Goal: Transaction & Acquisition: Purchase product/service

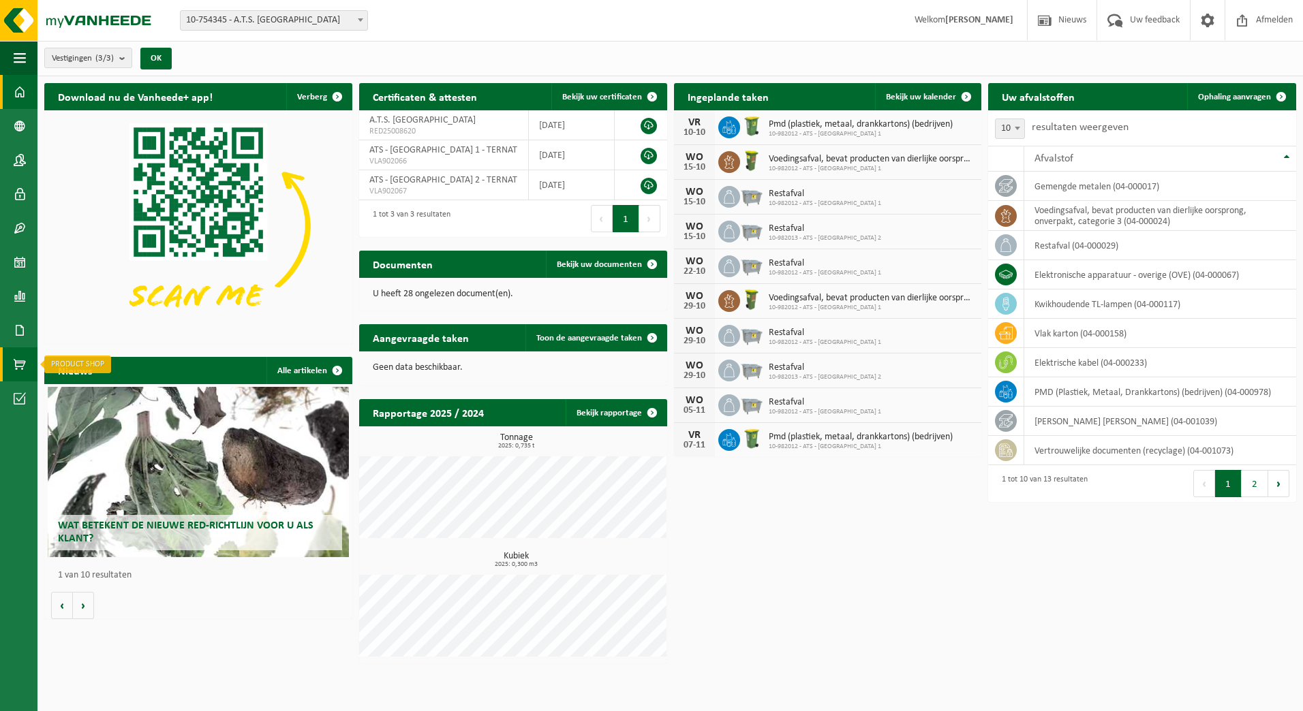
click at [27, 365] on link "Product Shop" at bounding box center [18, 364] width 37 height 34
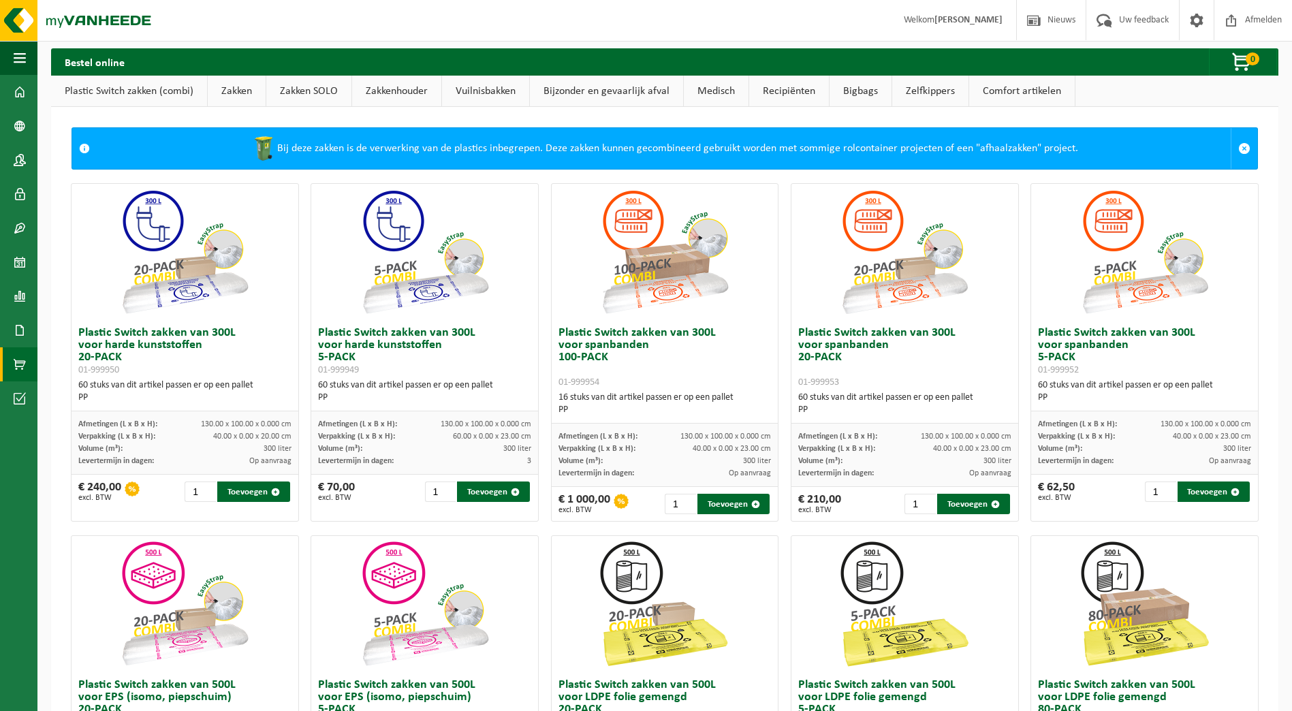
click at [154, 93] on link "Plastic Switch zakken (combi)" at bounding box center [129, 91] width 156 height 31
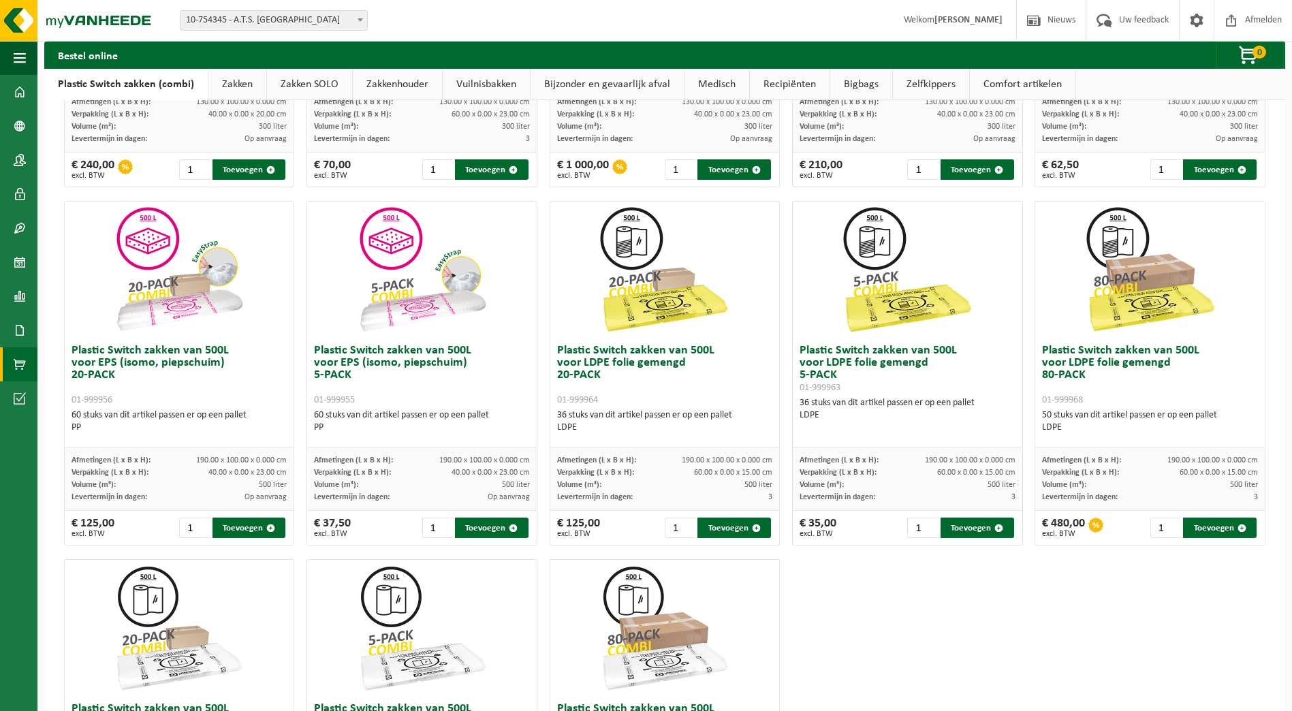
scroll to position [273, 0]
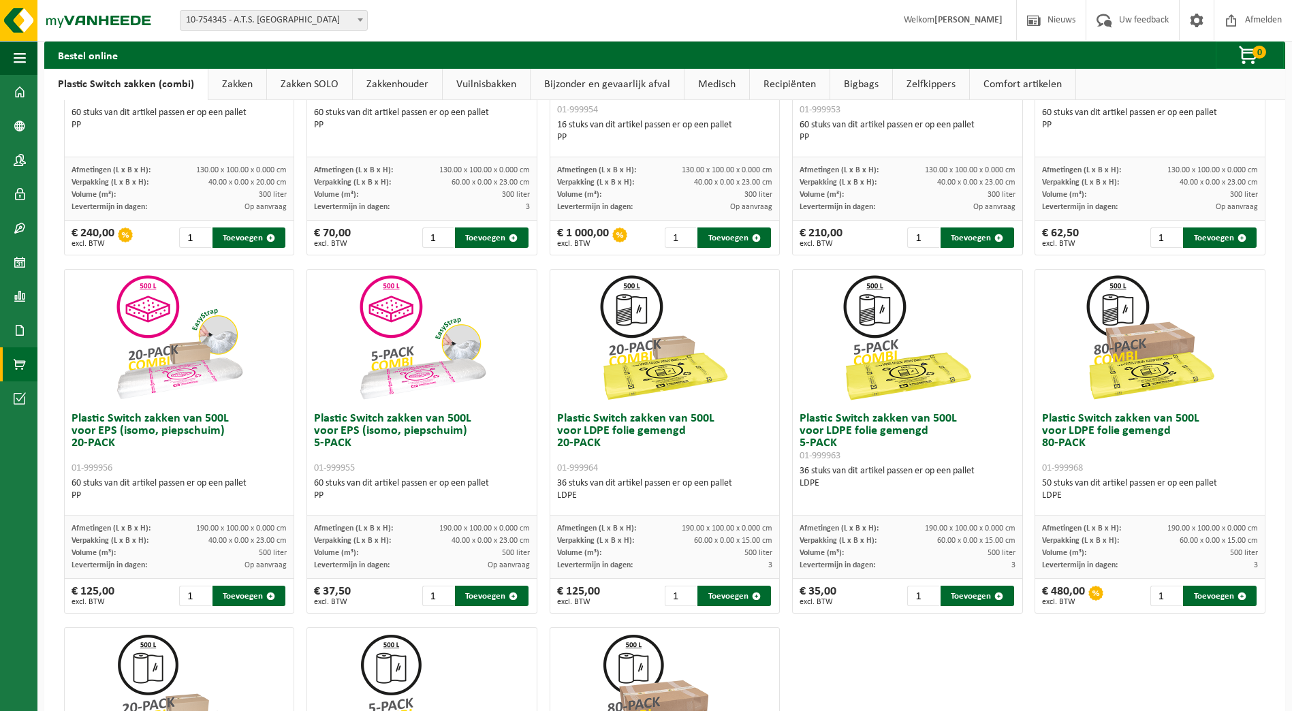
click at [695, 424] on h3 "Plastic Switch zakken van 500L voor LDPE folie gemengd 20-PACK 01-999964" at bounding box center [665, 443] width 216 height 61
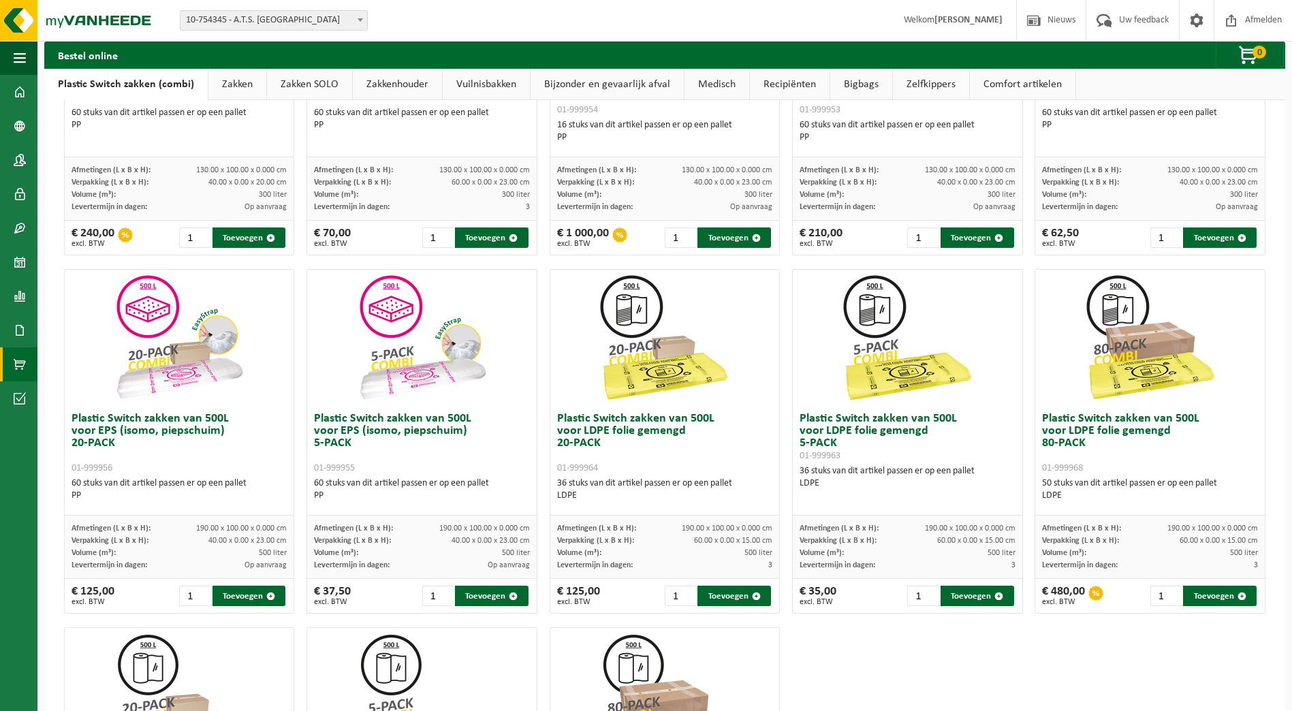
click at [1122, 429] on h3 "Plastic Switch zakken van 500L voor LDPE folie gemengd 80-PACK 01-999968" at bounding box center [1150, 443] width 216 height 61
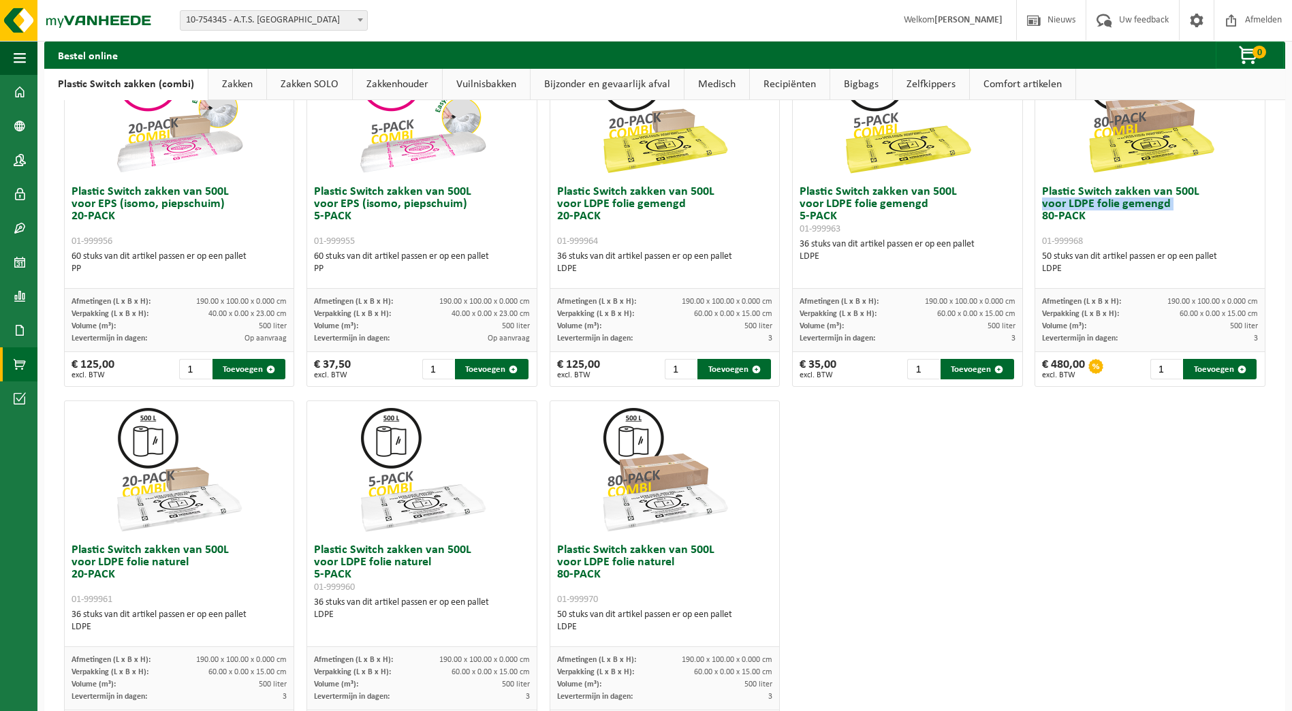
scroll to position [431, 0]
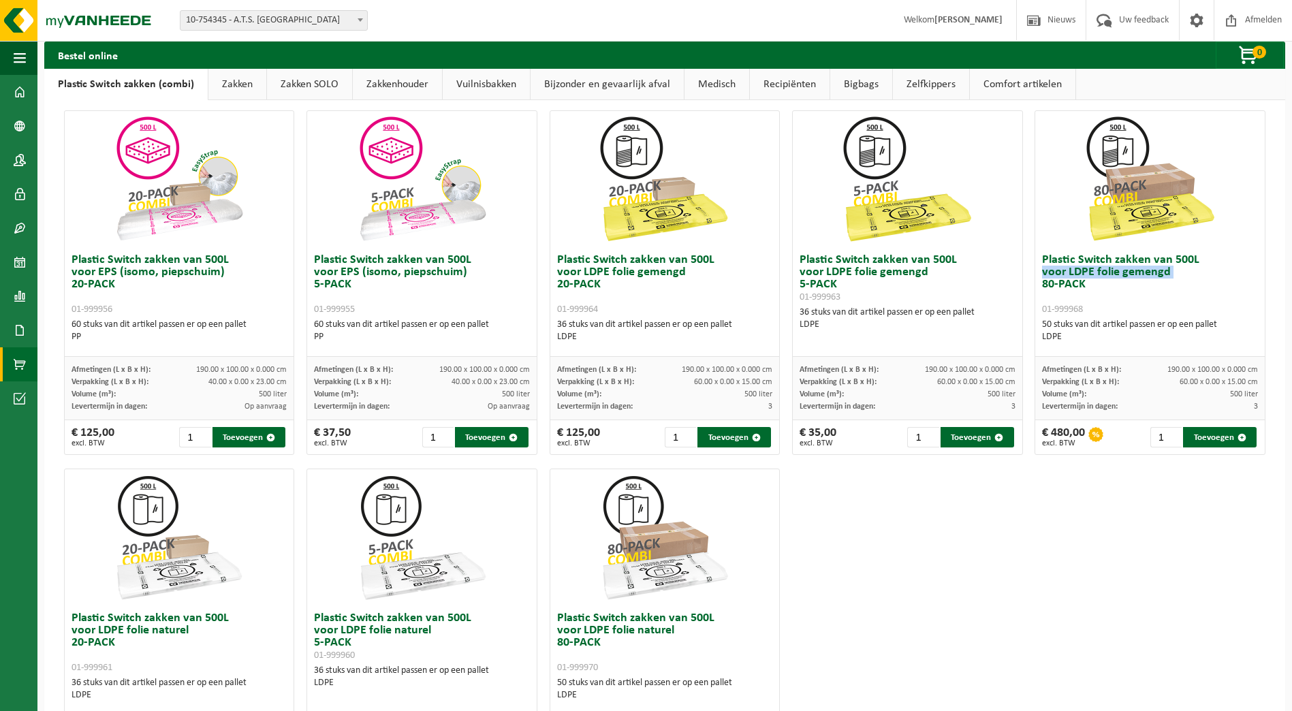
click at [1005, 597] on div "Plastic Switch zakken van 300L voor harde kunststoffen 20-PACK 01-999950 60 stu…" at bounding box center [665, 282] width 1214 height 1075
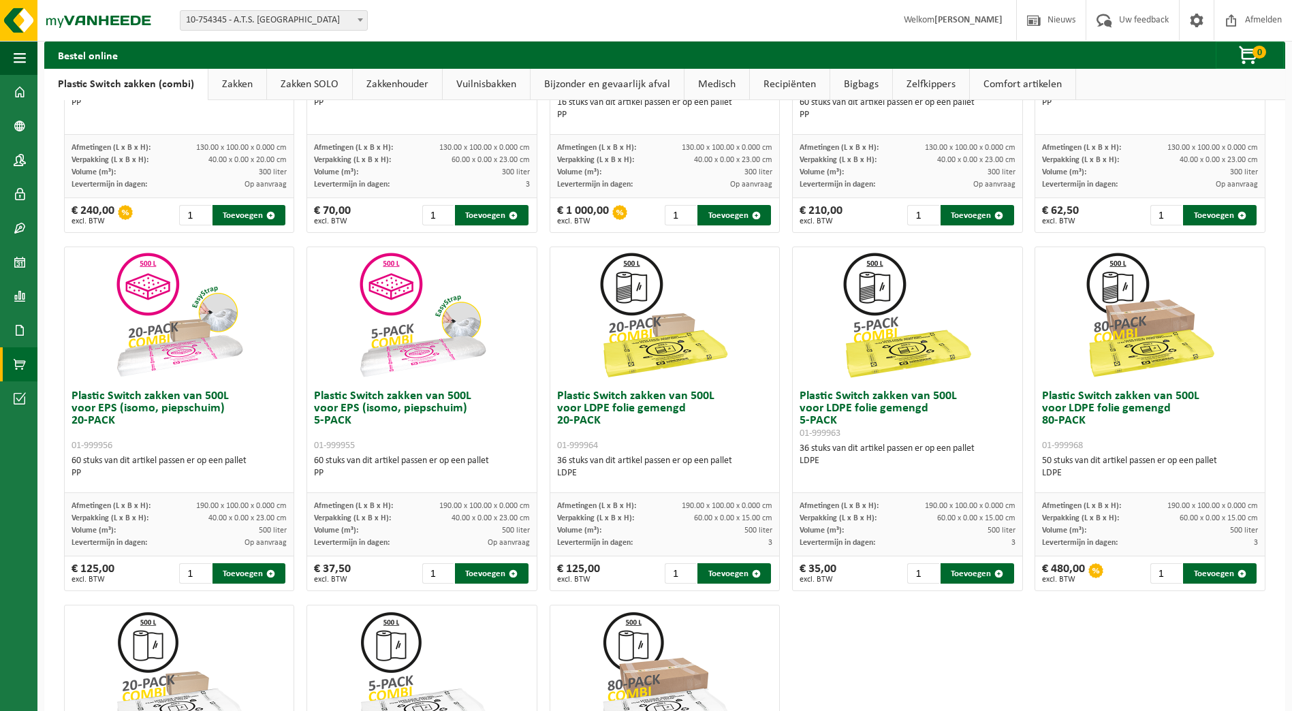
scroll to position [363, 0]
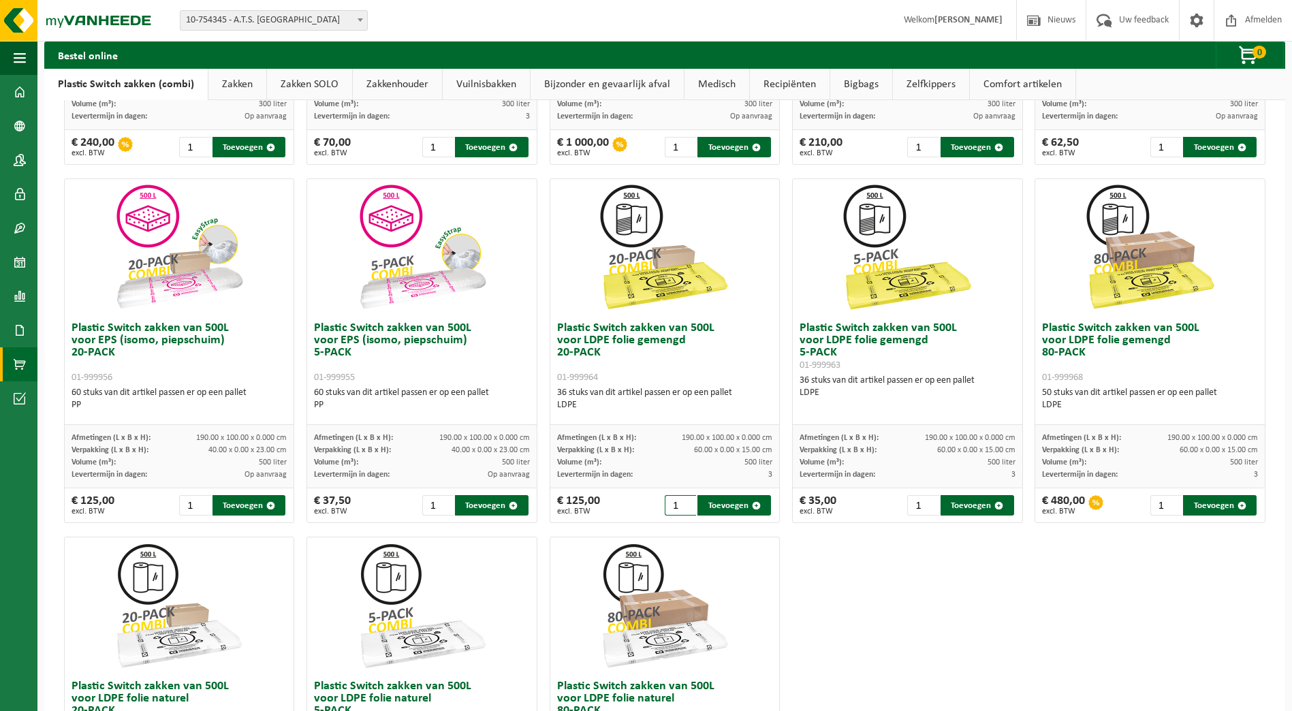
click at [665, 506] on input "1" at bounding box center [681, 505] width 32 height 20
click at [1208, 509] on button "Toevoegen" at bounding box center [1220, 505] width 74 height 20
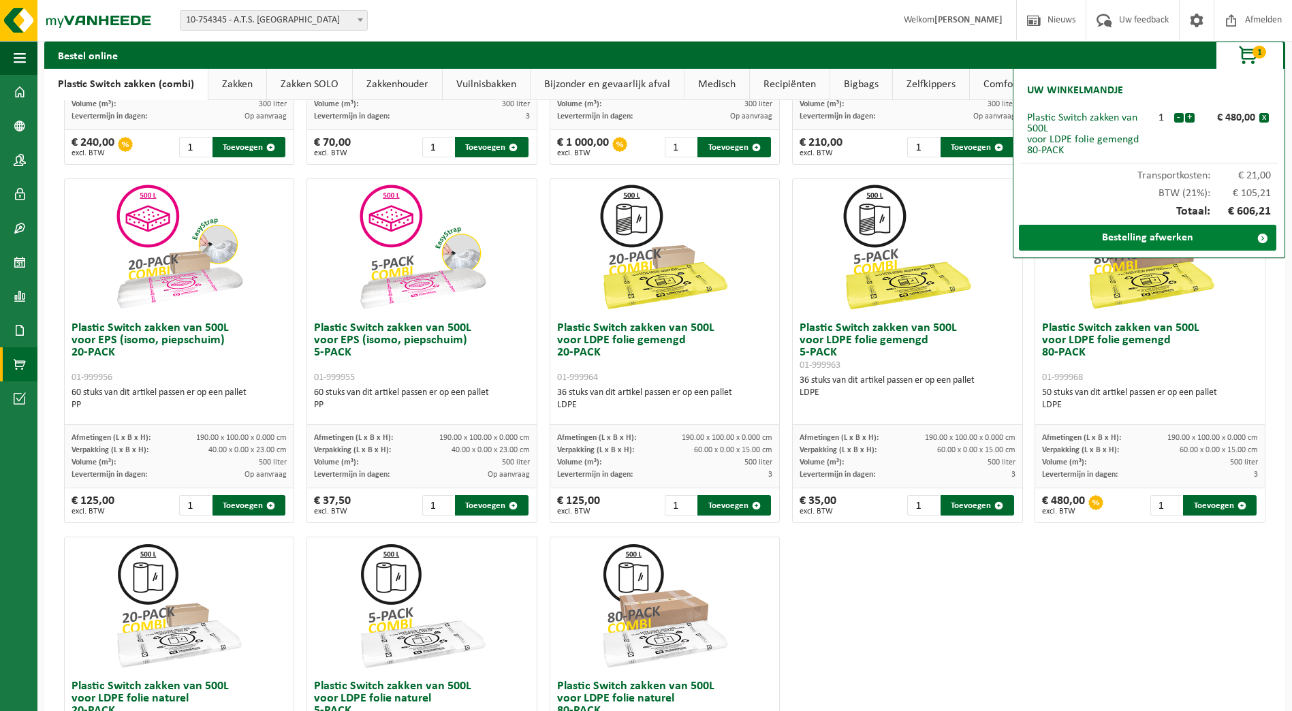
click at [1174, 241] on link "Bestelling afwerken" at bounding box center [1148, 238] width 258 height 26
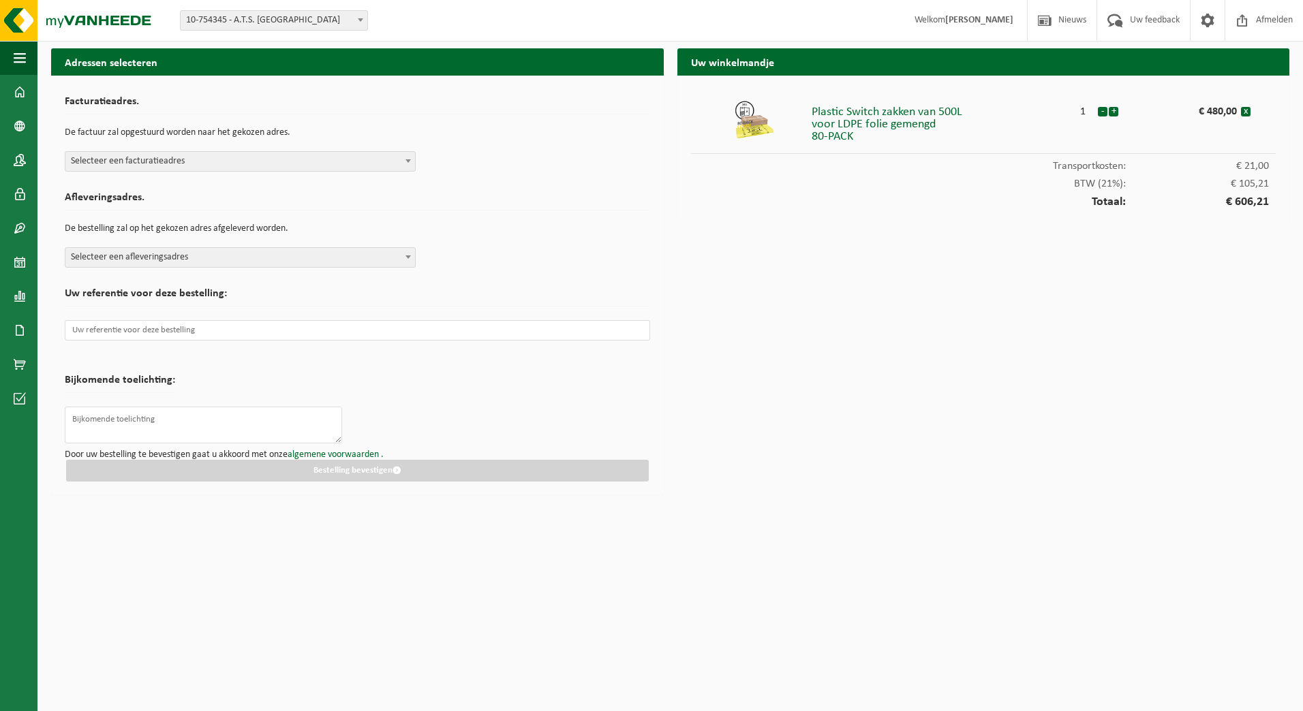
drag, startPoint x: 369, startPoint y: 428, endPoint x: 262, endPoint y: 394, distance: 112.3
click at [369, 428] on form "Facturatieadres. De factuur zal opgestuurd worden naar het gekozen adres. Selec…" at bounding box center [357, 285] width 585 height 392
click at [197, 339] on input "text" at bounding box center [357, 330] width 585 height 20
paste input "AL-01-2025900109"
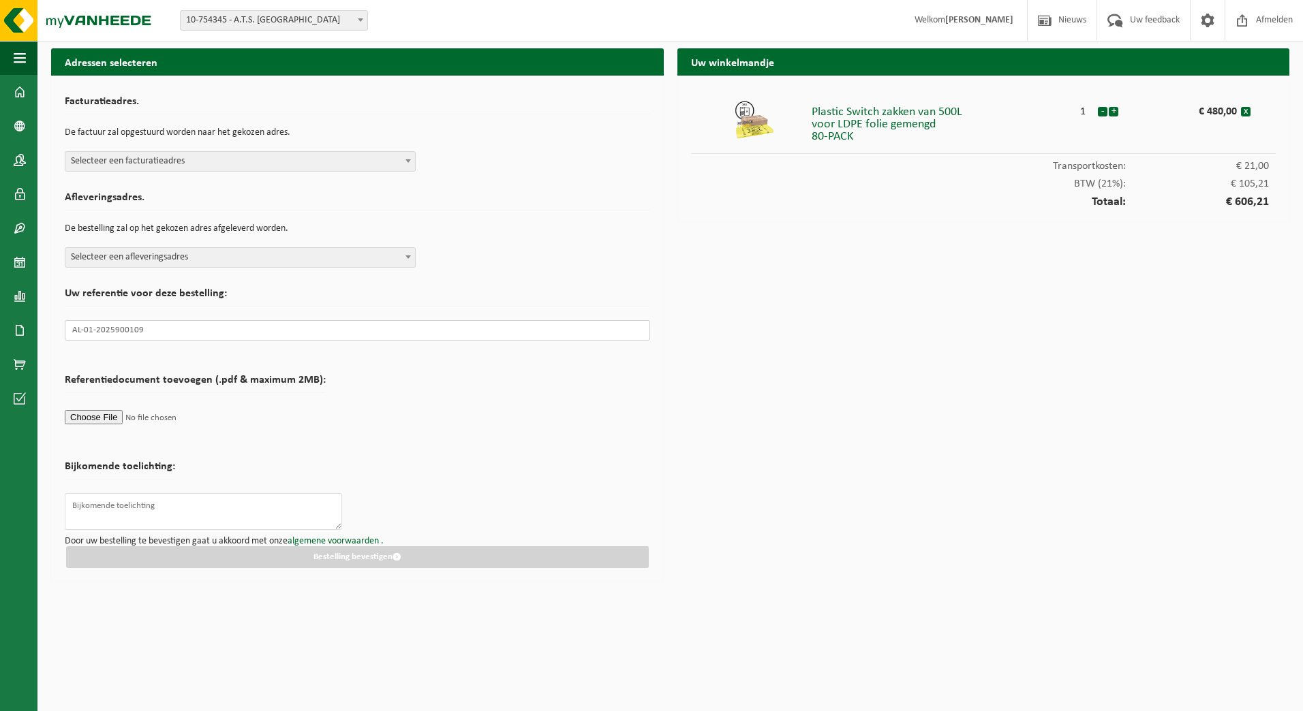
type input "AL-01-2025900109"
click at [223, 169] on span "Selecteer een facturatieadres" at bounding box center [239, 161] width 349 height 19
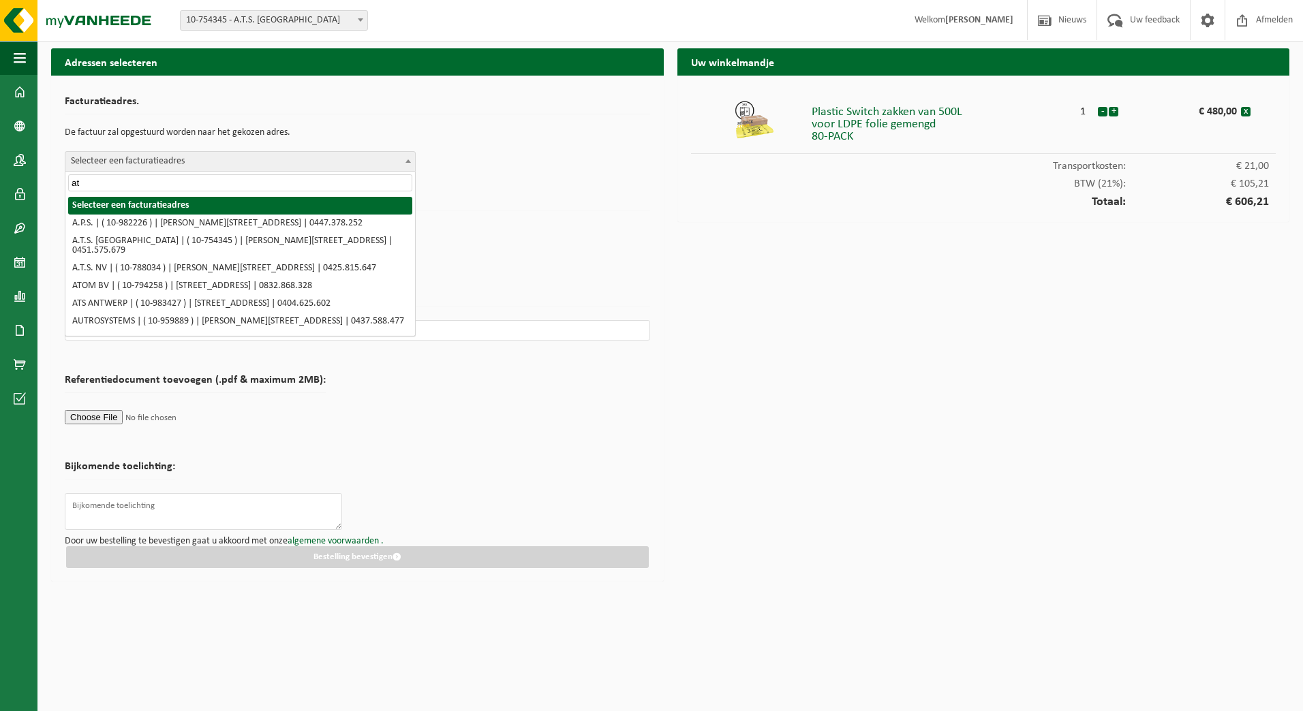
type input "a"
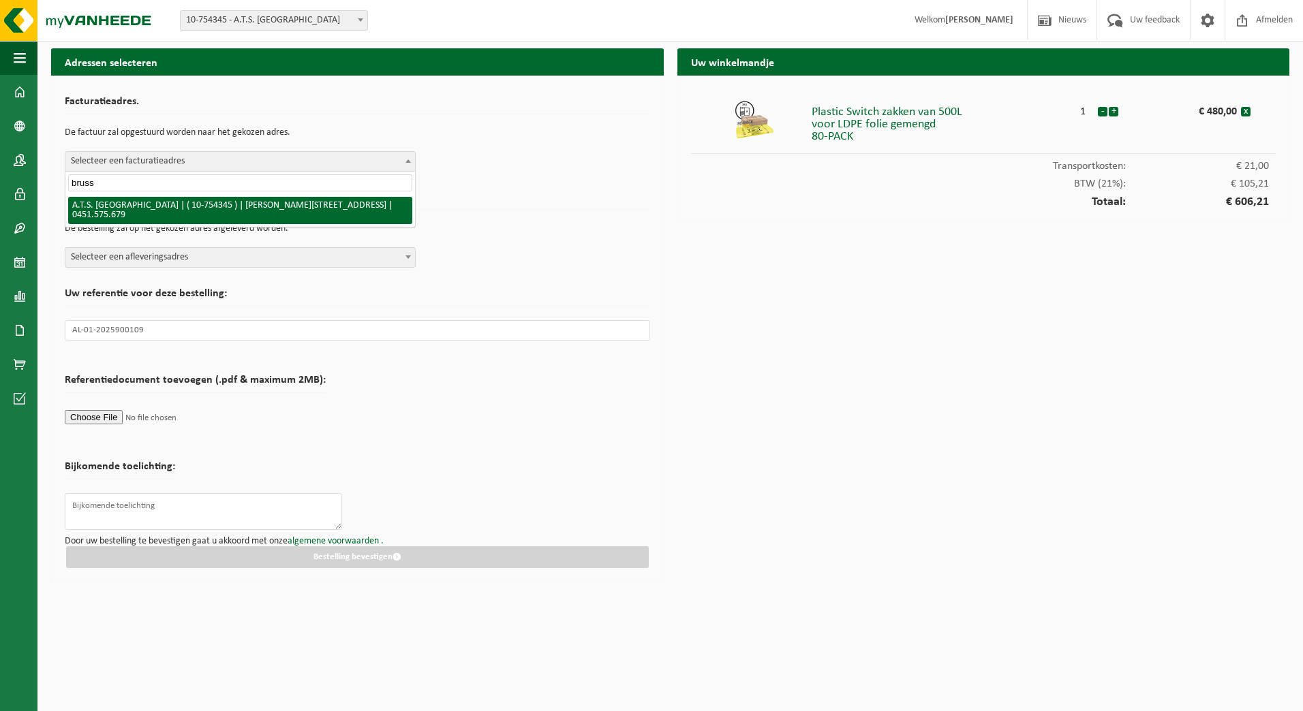
type input "bruss"
select select "162306"
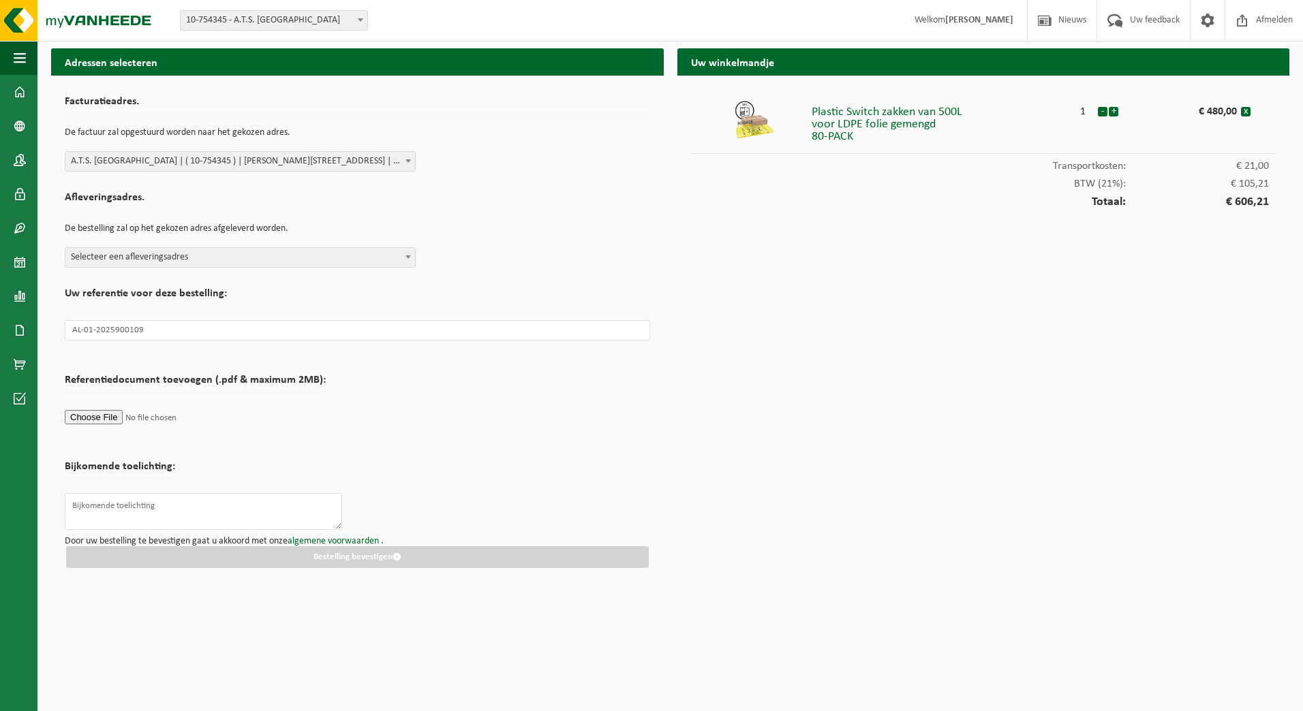
click at [204, 266] on span "Selecteer een afleveringsadres" at bounding box center [239, 257] width 349 height 19
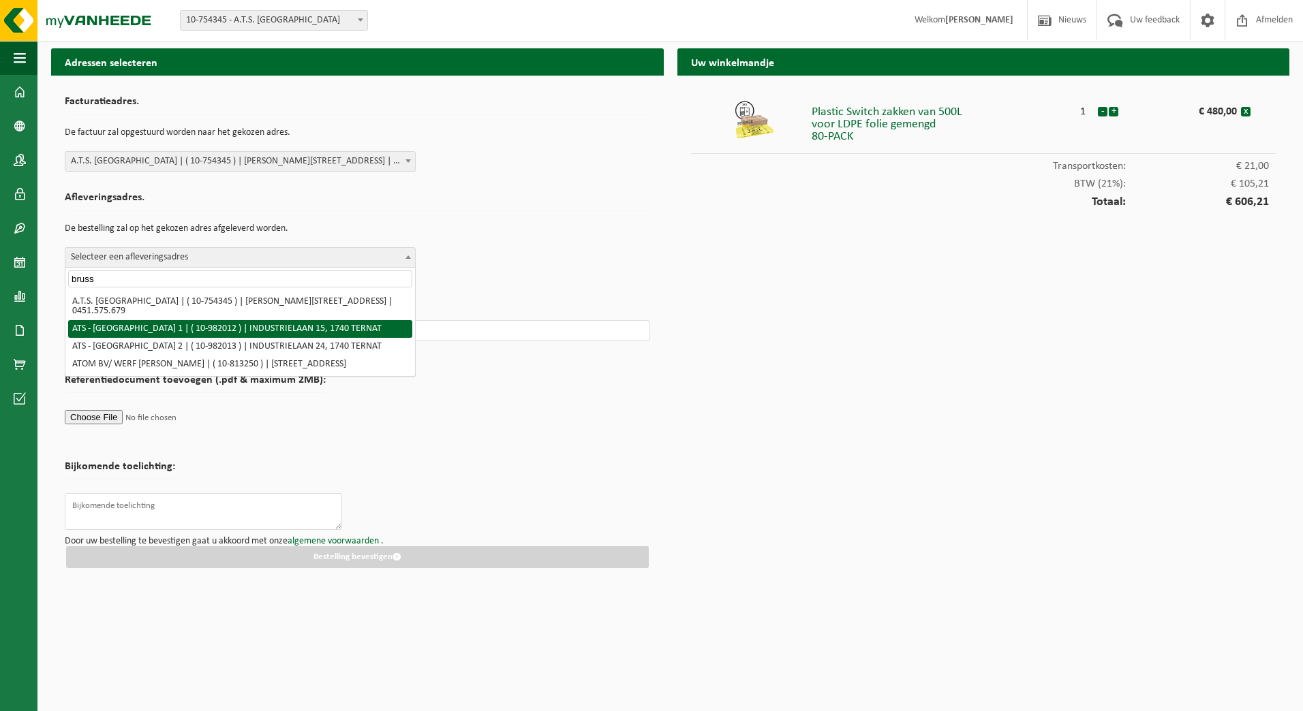
type input "bruss"
select select "162321"
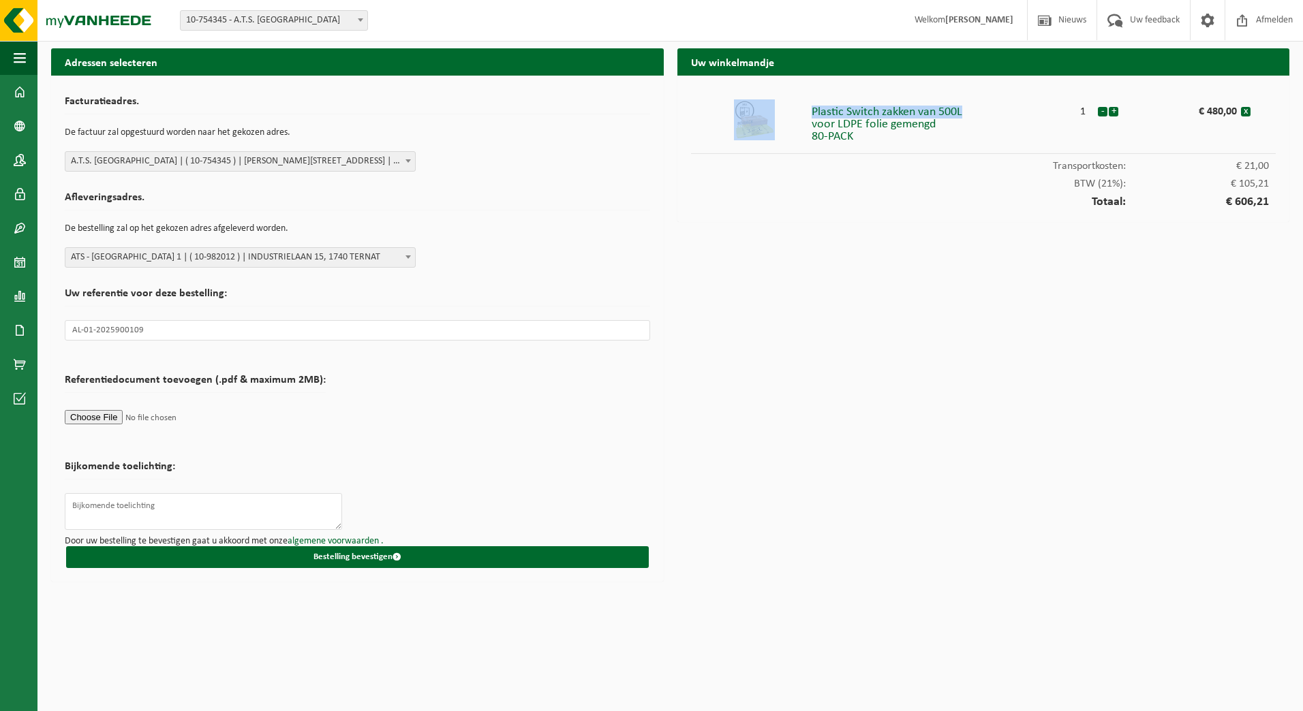
copy li "Plastic Switch zakken van 500L"
drag, startPoint x: 809, startPoint y: 114, endPoint x: 977, endPoint y: 111, distance: 168.3
click at [977, 111] on li "Plastic Switch zakken van 500L voor LDPE folie gemengd 80-PACK 1 - + € 480,00 x" at bounding box center [983, 121] width 585 height 65
drag, startPoint x: 924, startPoint y: 363, endPoint x: 917, endPoint y: 363, distance: 7.5
click at [924, 363] on div "Uw winkelmandje Plastic Switch zakken van 500L voor LDPE folie gemengd 80-PACK …" at bounding box center [983, 318] width 626 height 540
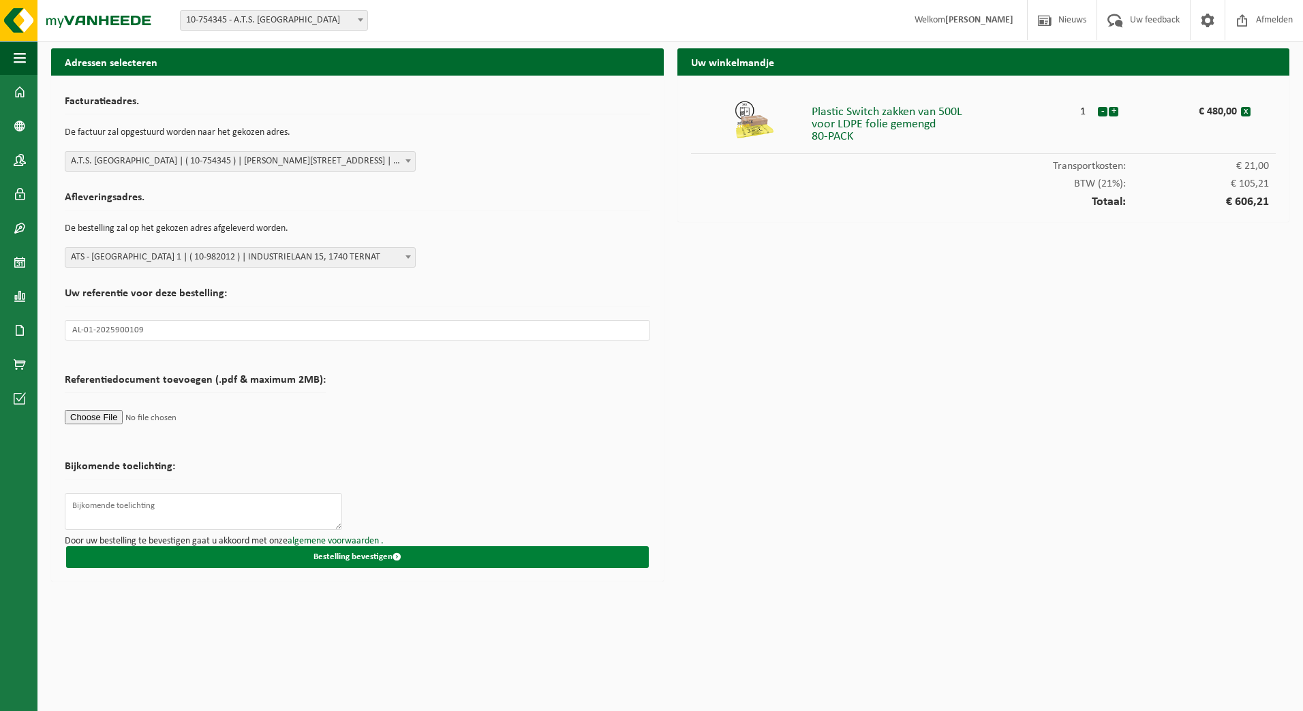
click at [441, 551] on button "Bestelling bevestigen" at bounding box center [357, 557] width 582 height 22
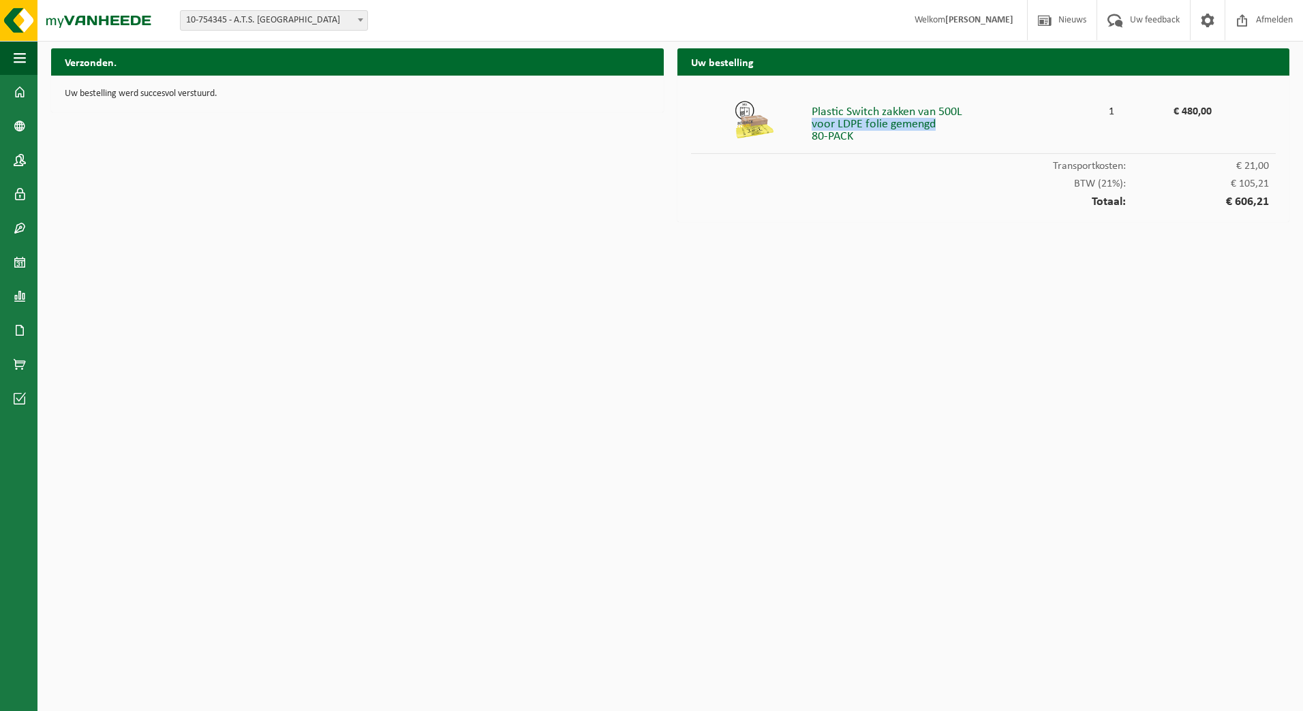
copy div "voor LDPE folie gemengd"
drag, startPoint x: 824, startPoint y: 126, endPoint x: 939, endPoint y: 125, distance: 114.5
click at [939, 125] on div "Plastic Switch zakken van 500L voor LDPE folie gemengd 80-PACK" at bounding box center [953, 121] width 285 height 44
drag, startPoint x: 1238, startPoint y: 445, endPoint x: 1250, endPoint y: 444, distance: 12.3
click at [1239, 444] on html "Vestiging: 10-754345 - A.T.S. BRUSSEL - MERELBEKE 10-982012 - ATS - BRUSSEL 1 -…" at bounding box center [651, 355] width 1303 height 711
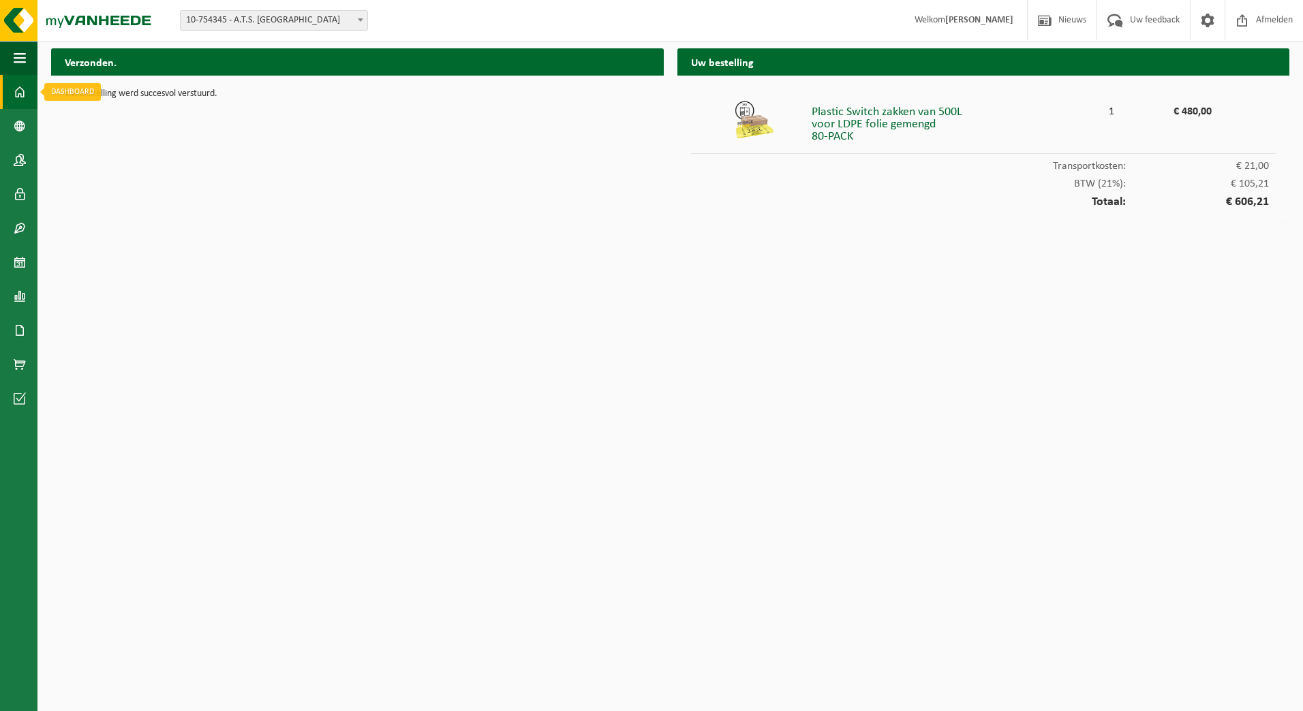
click at [20, 98] on span at bounding box center [20, 92] width 12 height 34
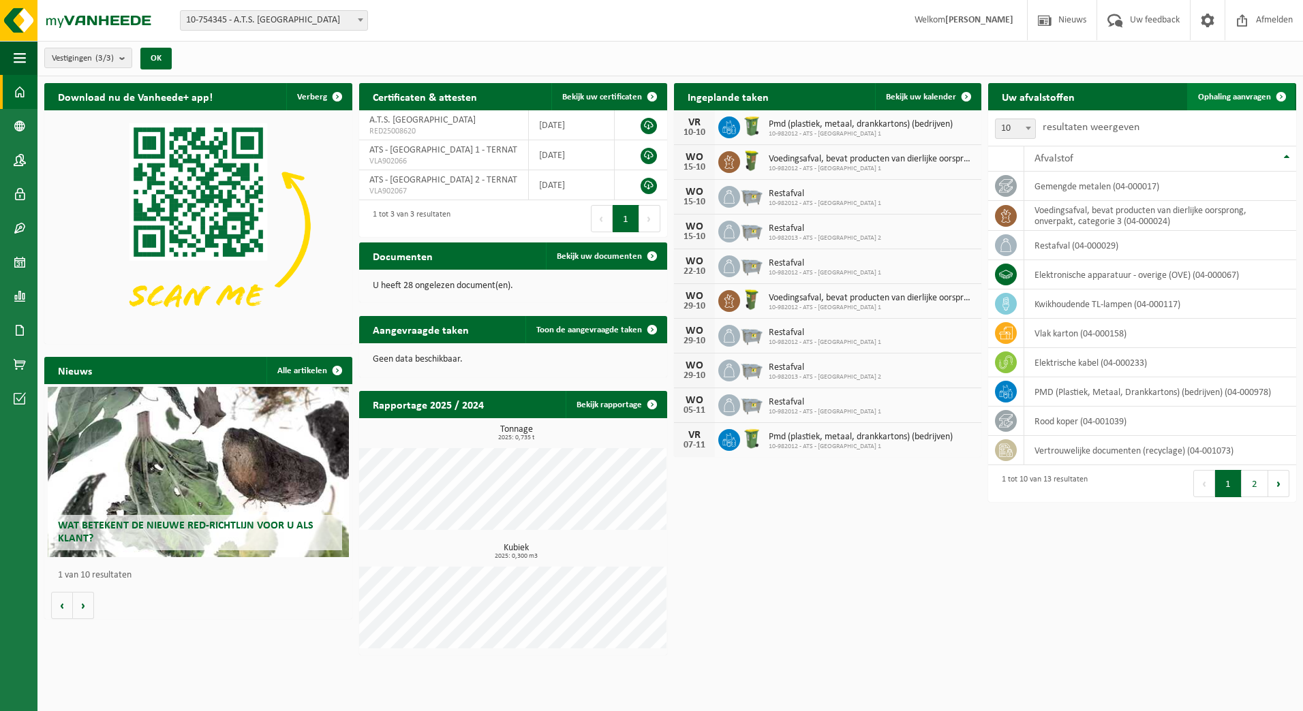
click at [1254, 87] on link "Ophaling aanvragen" at bounding box center [1241, 96] width 108 height 27
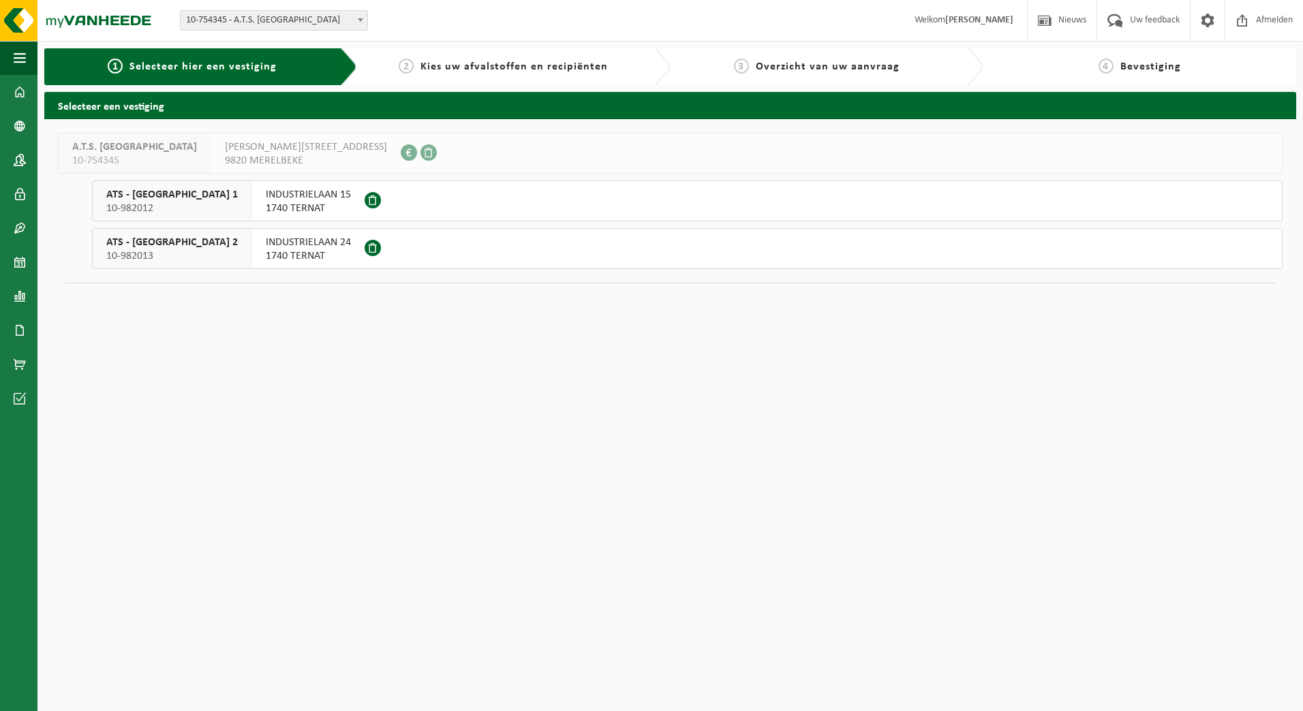
click at [266, 202] on span "1740 TERNAT" at bounding box center [308, 209] width 85 height 14
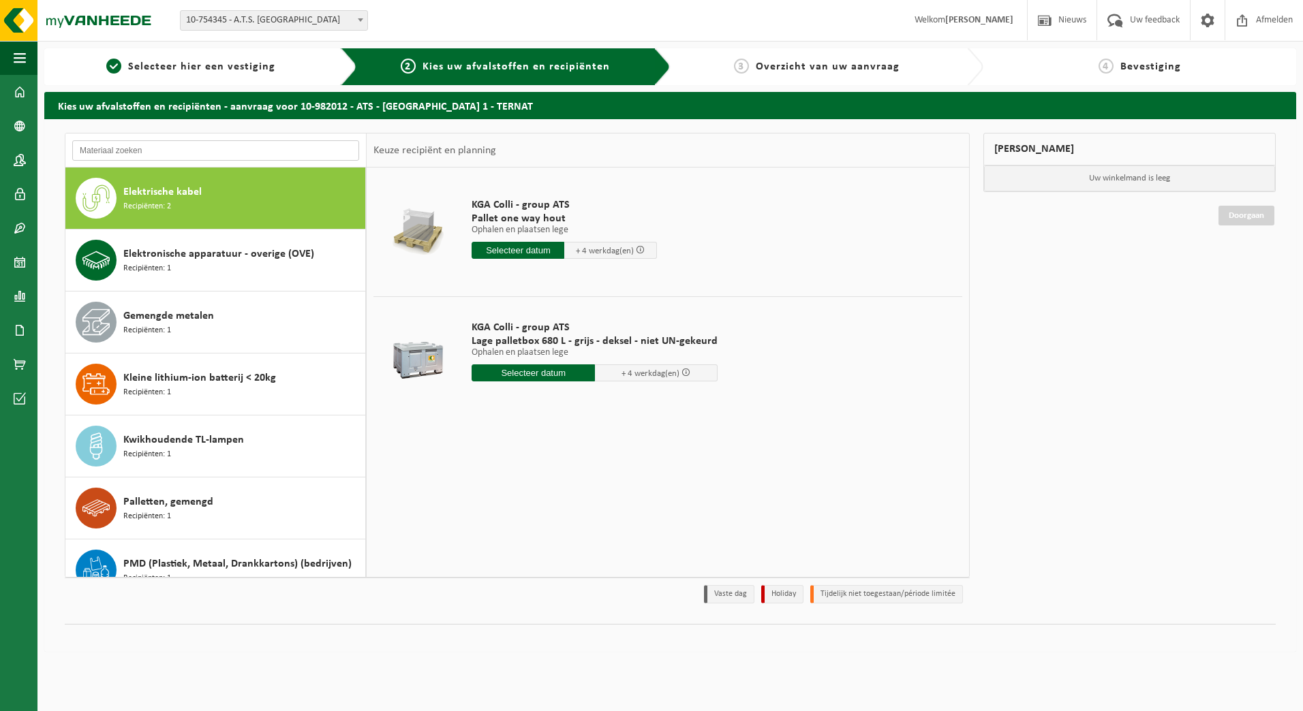
click at [196, 152] on input "text" at bounding box center [215, 150] width 287 height 20
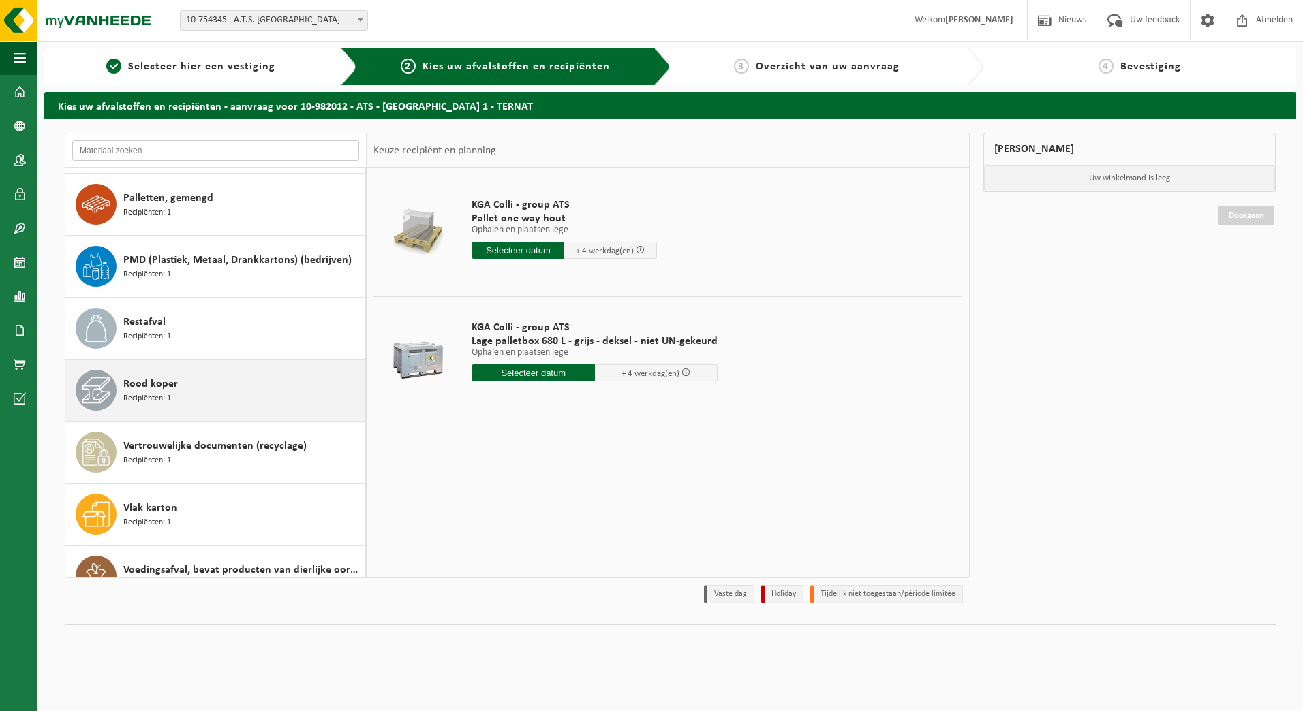
scroll to position [334, 0]
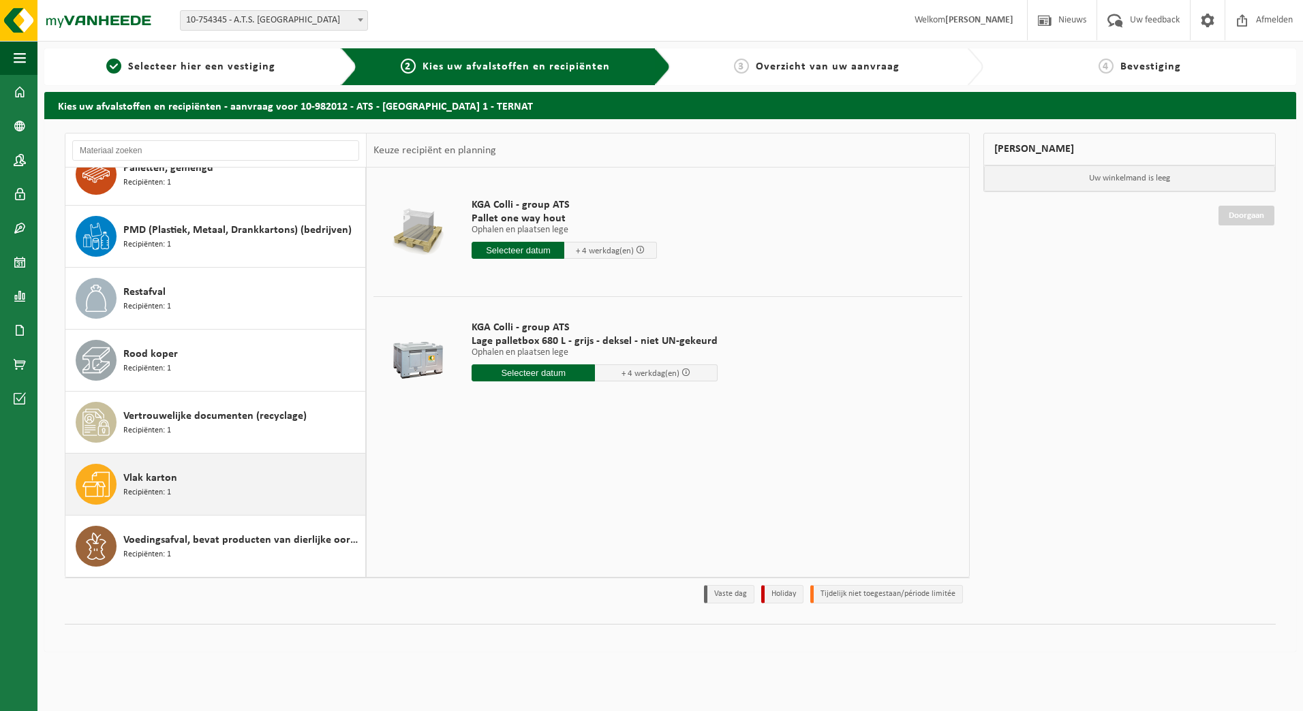
click at [204, 473] on div "Vlak karton Recipiënten: 1" at bounding box center [242, 484] width 238 height 41
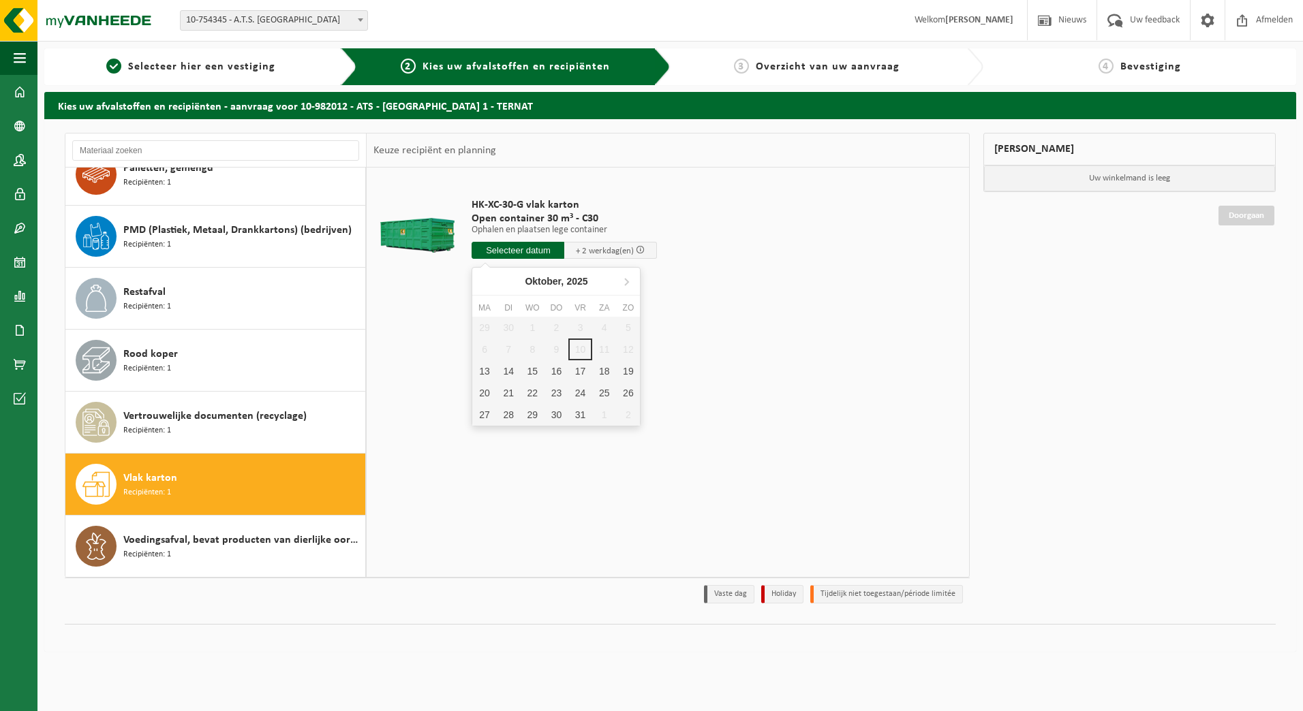
click at [548, 254] on input "text" at bounding box center [517, 250] width 93 height 17
click at [531, 377] on div "15" at bounding box center [532, 371] width 24 height 22
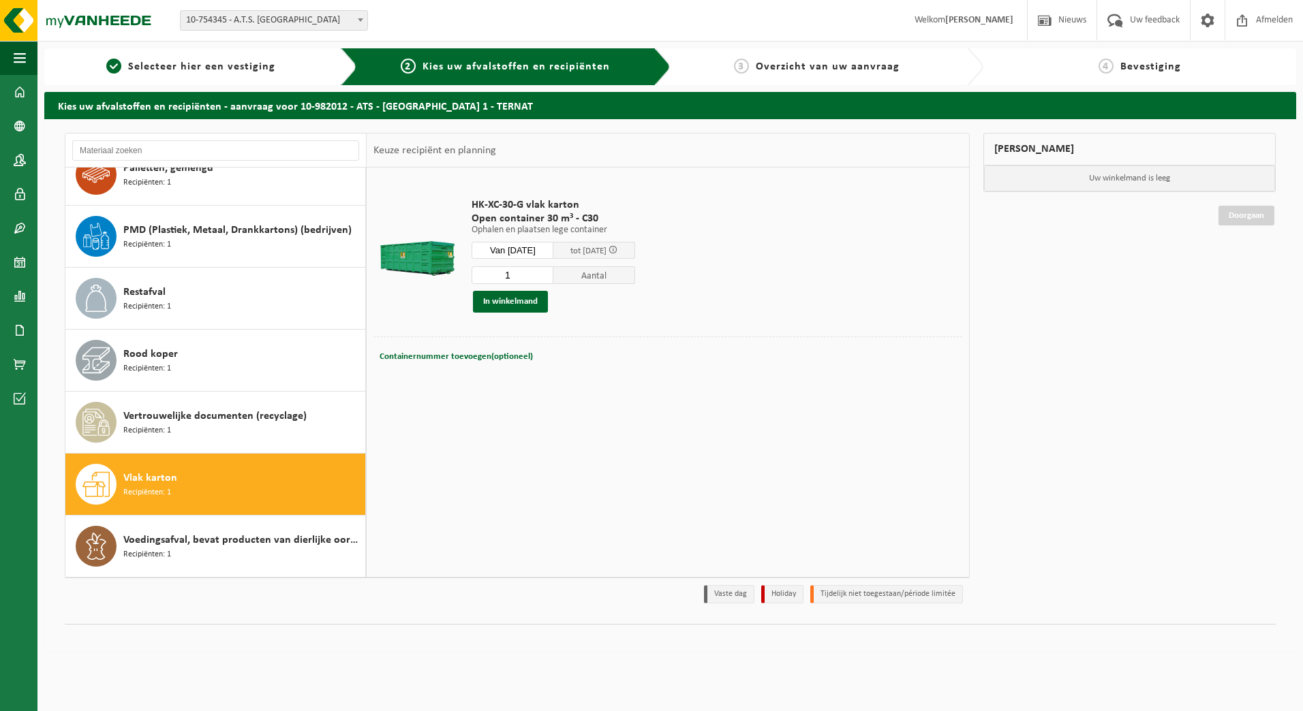
click at [544, 249] on input "Van 2025-10-15" at bounding box center [512, 250] width 82 height 17
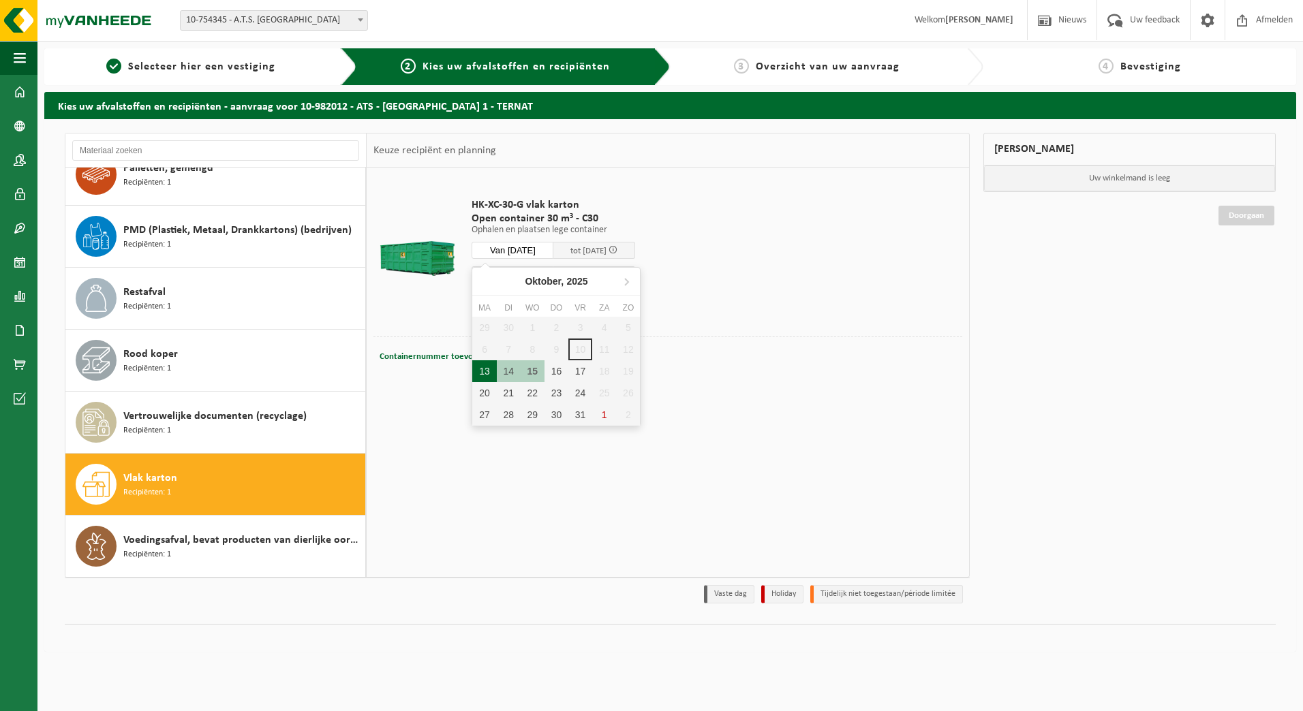
click at [479, 373] on div "13" at bounding box center [484, 371] width 24 height 22
type input "Van 2025-10-13"
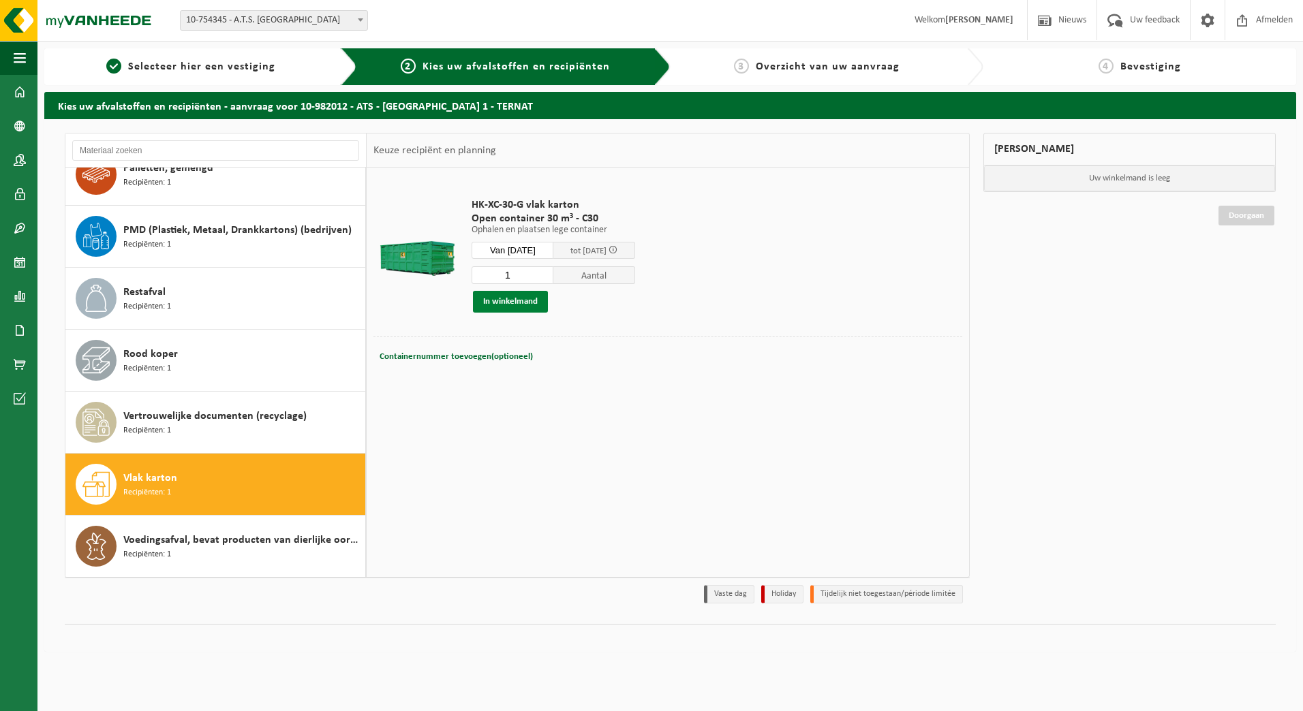
click at [512, 305] on button "In winkelmand" at bounding box center [510, 302] width 75 height 22
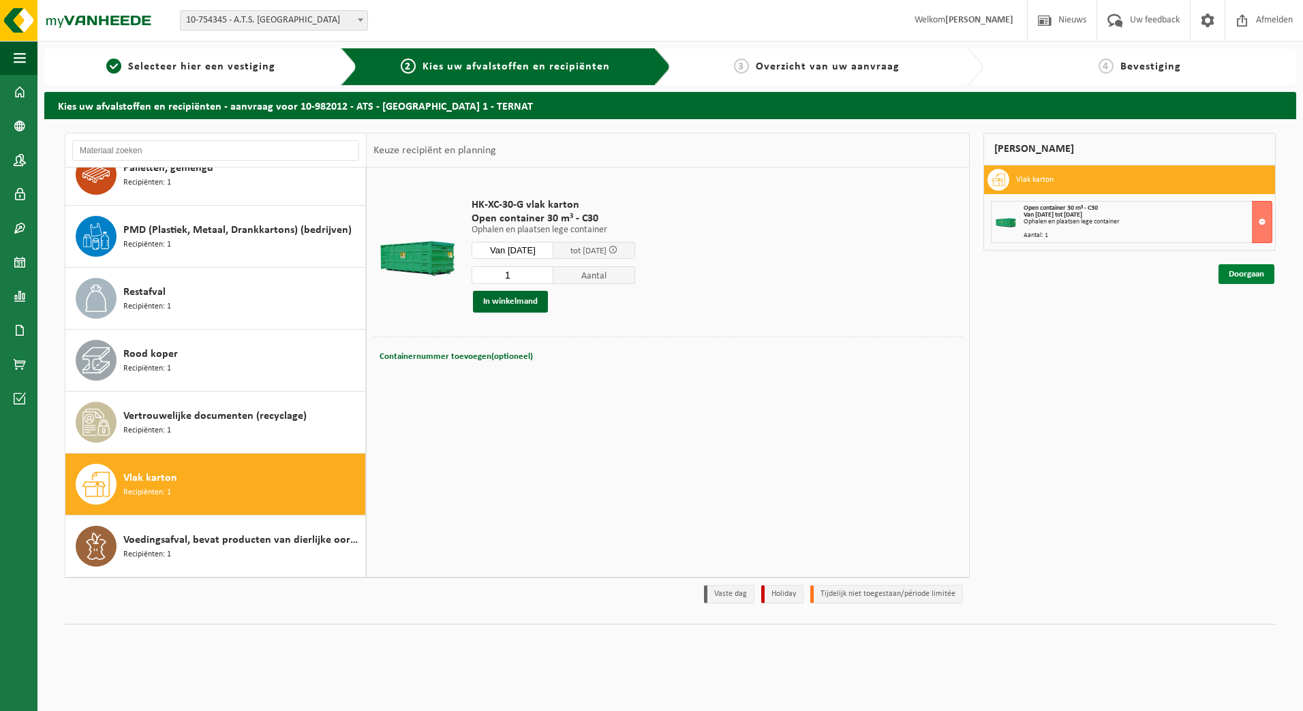
click at [1247, 270] on link "Doorgaan" at bounding box center [1246, 274] width 56 height 20
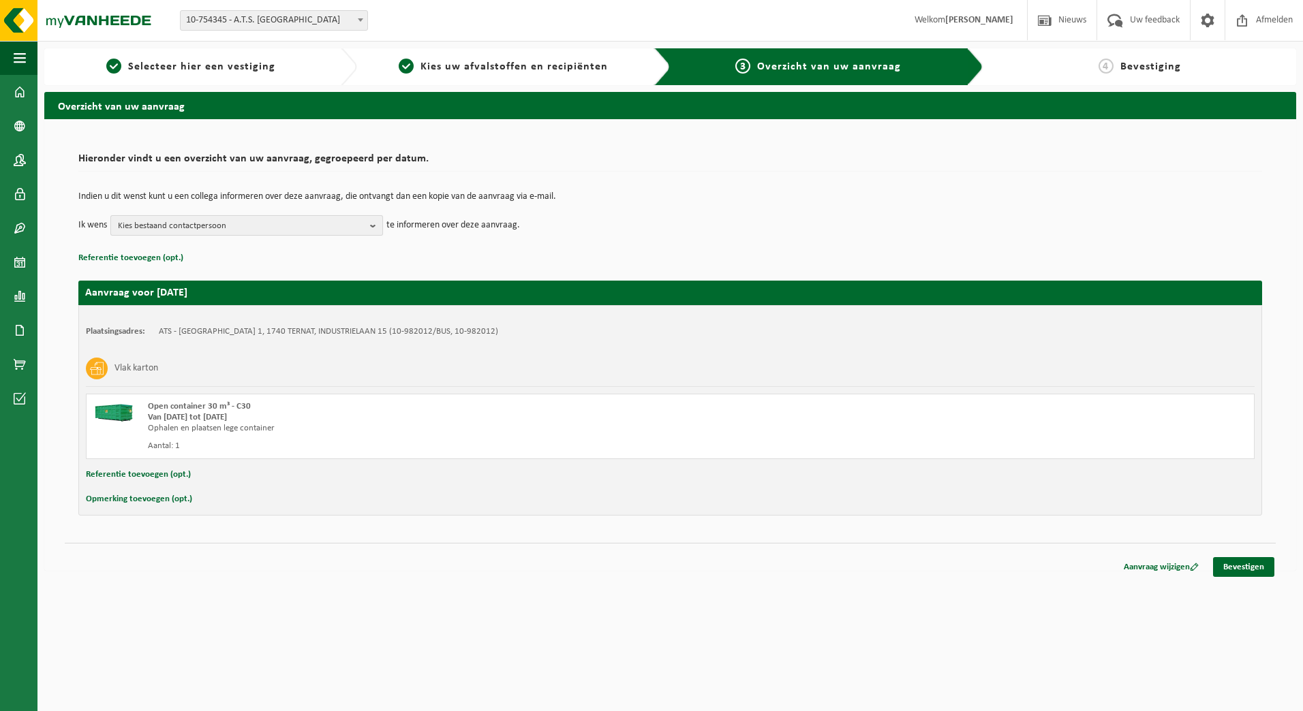
click at [227, 227] on span "Kies bestaand contactpersoon" at bounding box center [241, 226] width 247 height 20
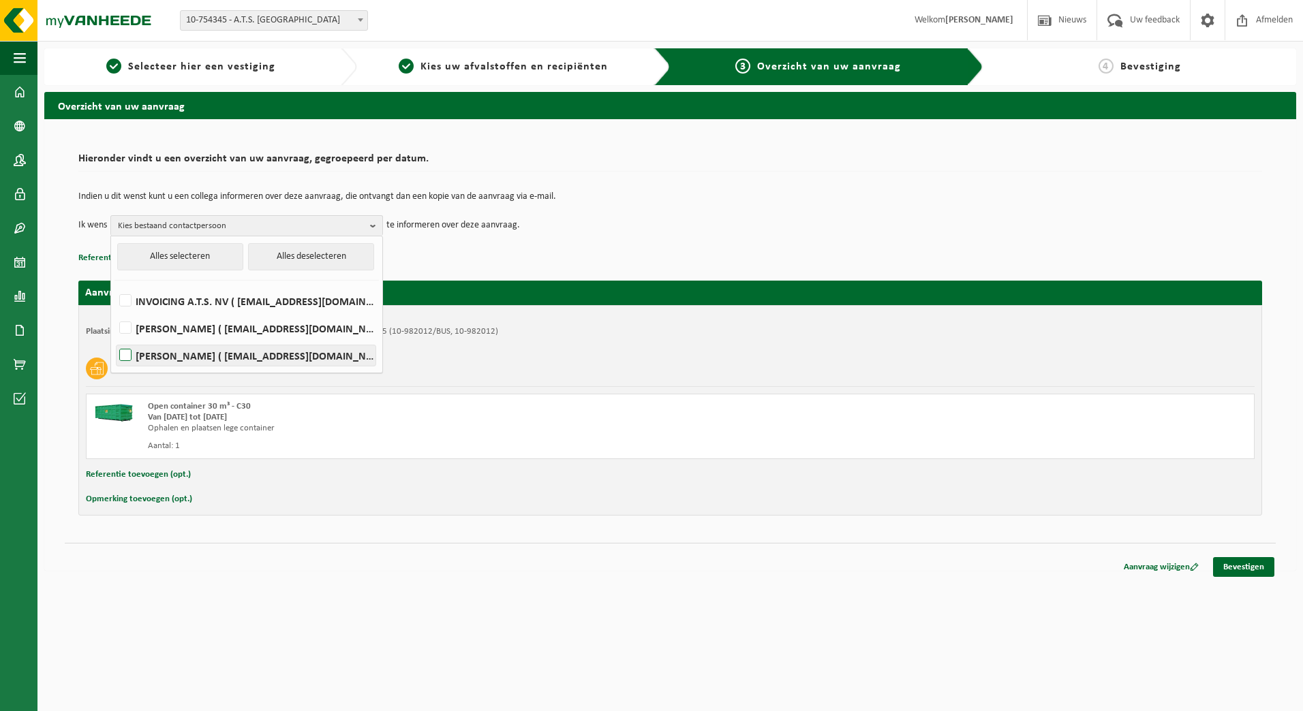
click at [131, 359] on label "[PERSON_NAME] ( [EMAIL_ADDRESS][DOMAIN_NAME] )" at bounding box center [245, 355] width 259 height 20
click at [114, 339] on input "[PERSON_NAME] ( [EMAIL_ADDRESS][DOMAIN_NAME] )" at bounding box center [114, 338] width 1 height 1
checkbox input "true"
click at [486, 593] on html "Vestiging: 10-754345 - A.T.S. [GEOGRAPHIC_DATA] - MERELBEKE 10-982012 - ATS - […" at bounding box center [651, 355] width 1303 height 711
click at [366, 221] on button "[PERSON_NAME]" at bounding box center [246, 225] width 273 height 20
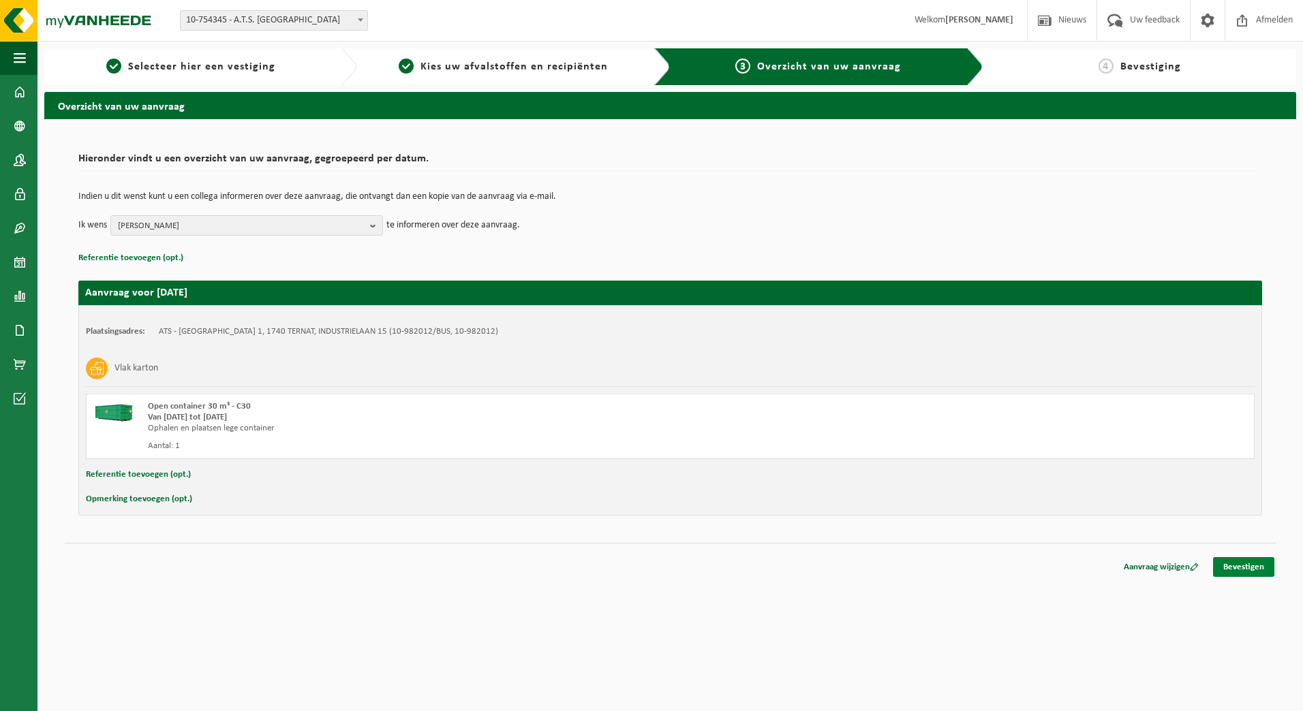
click at [1240, 565] on link "Bevestigen" at bounding box center [1243, 567] width 61 height 20
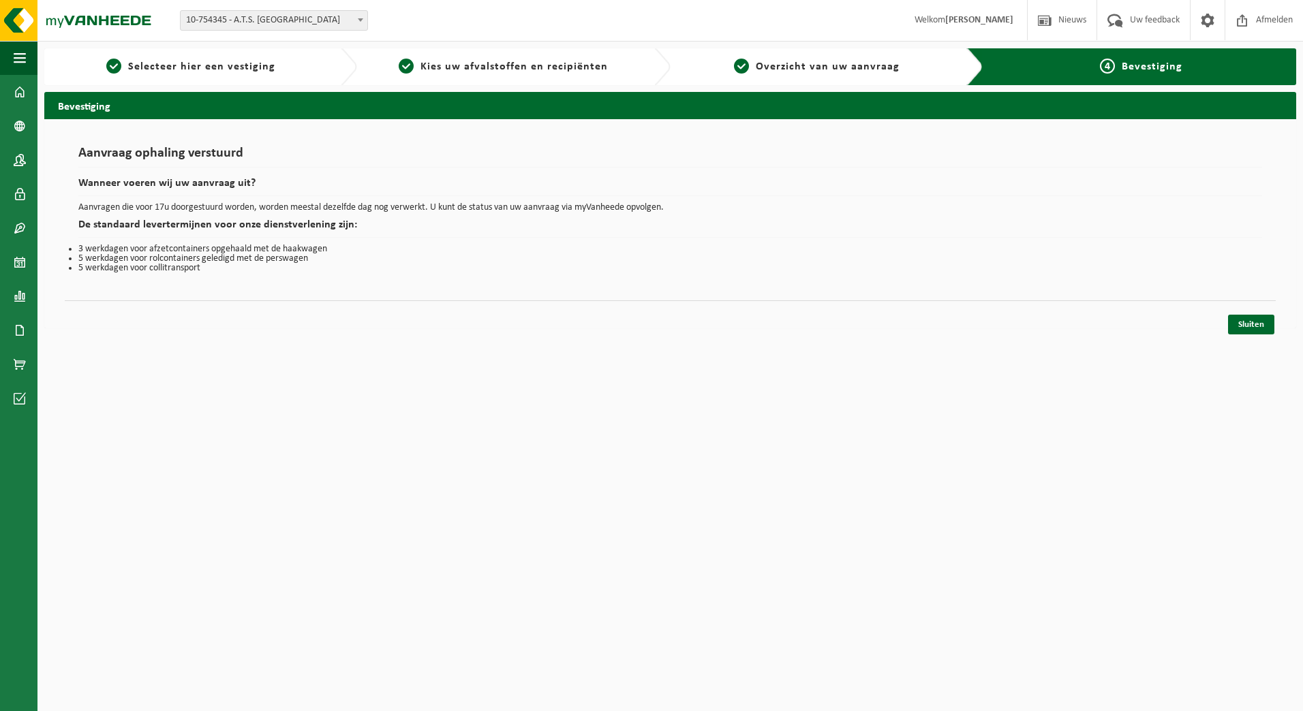
click at [448, 497] on html "Vestiging: 10-754345 - A.T.S. [GEOGRAPHIC_DATA] - MERELBEKE 10-982012 - ATS - […" at bounding box center [651, 355] width 1303 height 711
